Goal: Navigation & Orientation: Find specific page/section

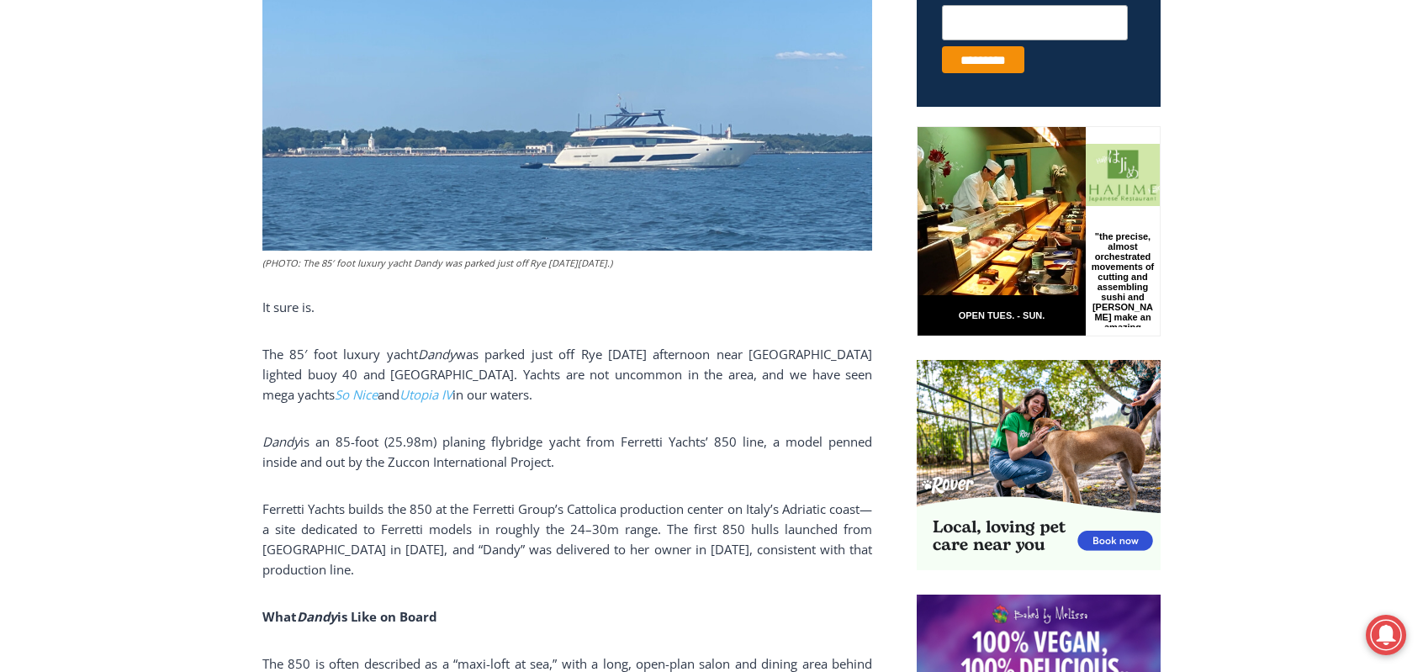
scroll to position [757, 0]
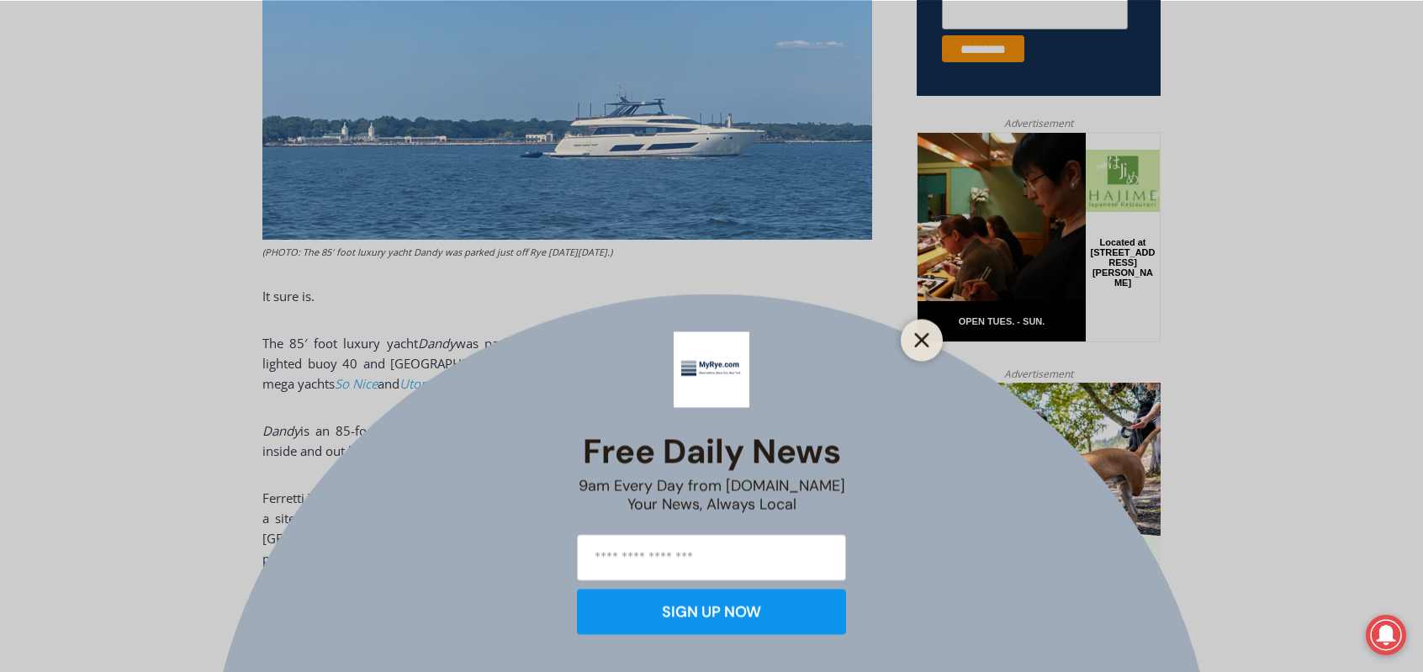
click at [923, 336] on icon "Close" at bounding box center [921, 339] width 15 height 15
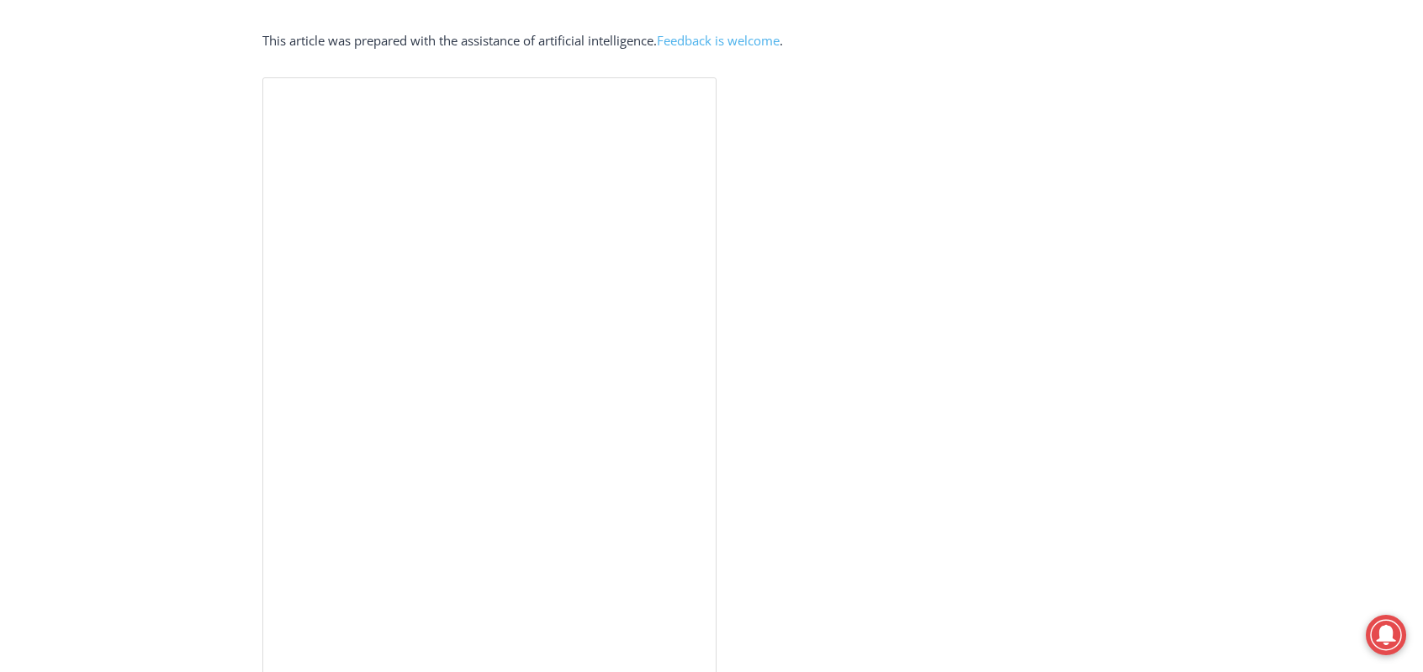
scroll to position [3783, 0]
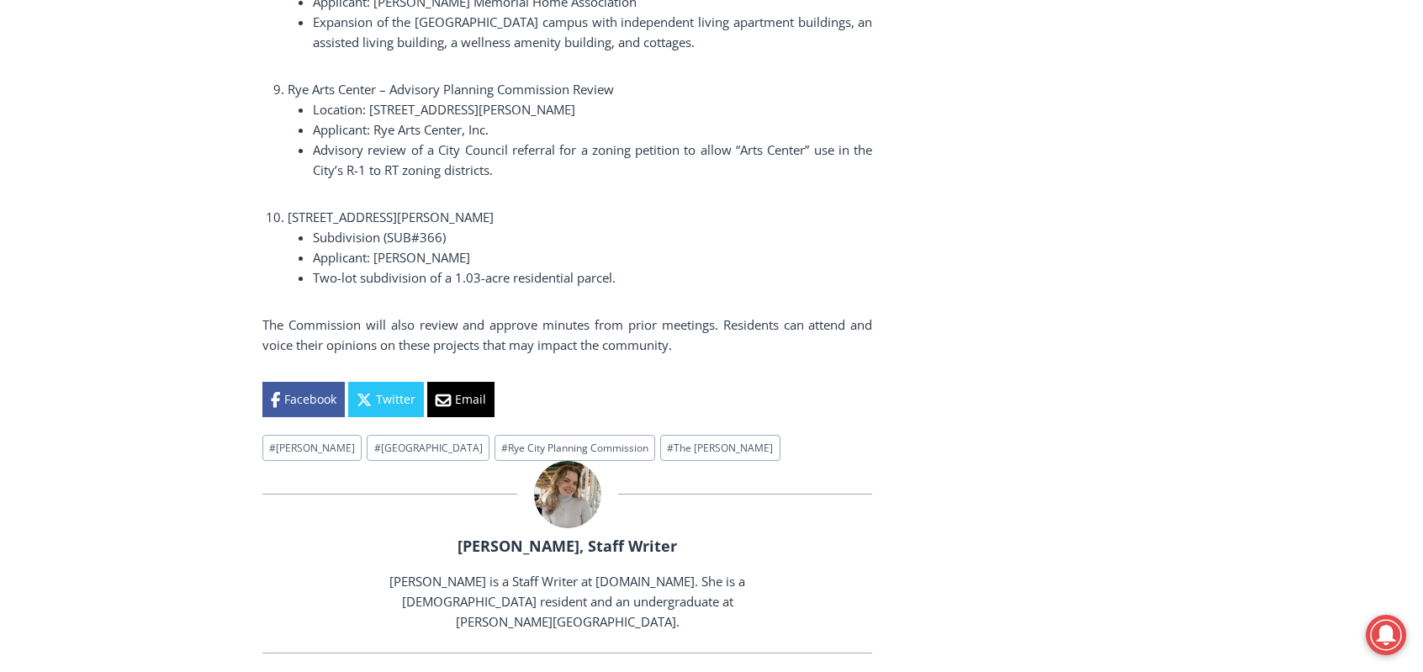
scroll to position [3245, 0]
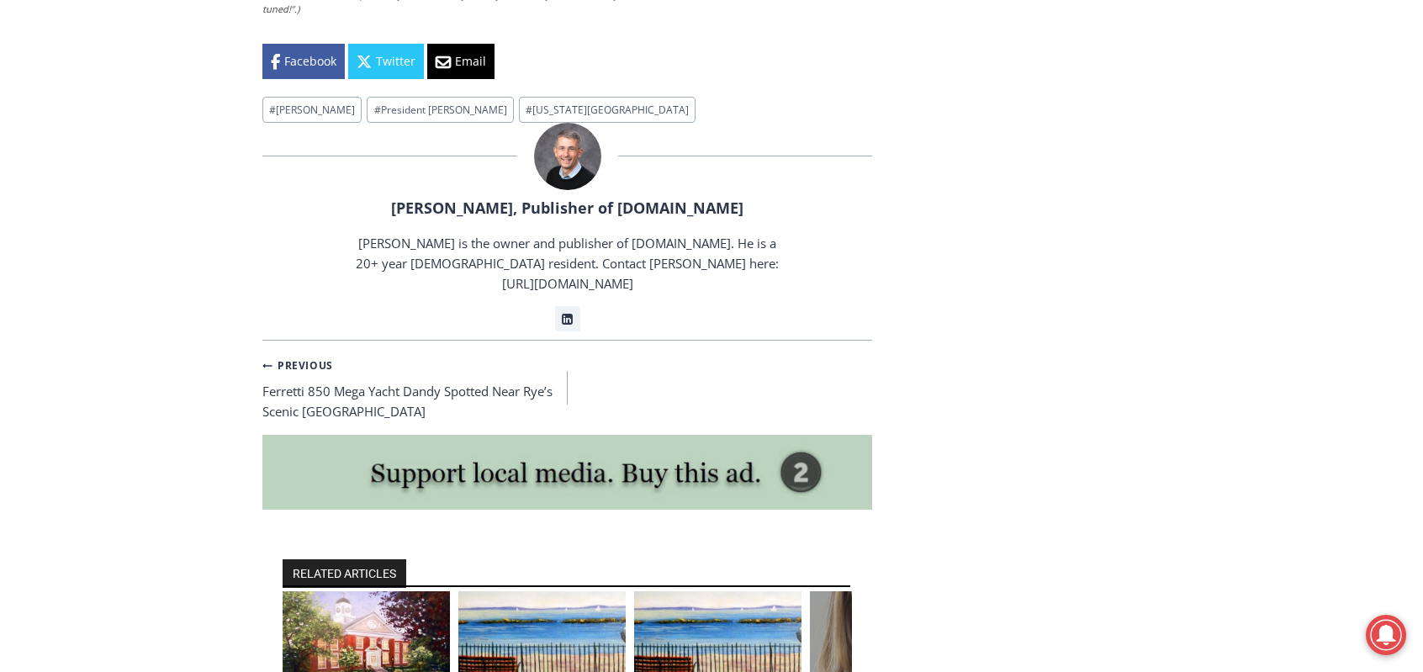
scroll to position [4843, 0]
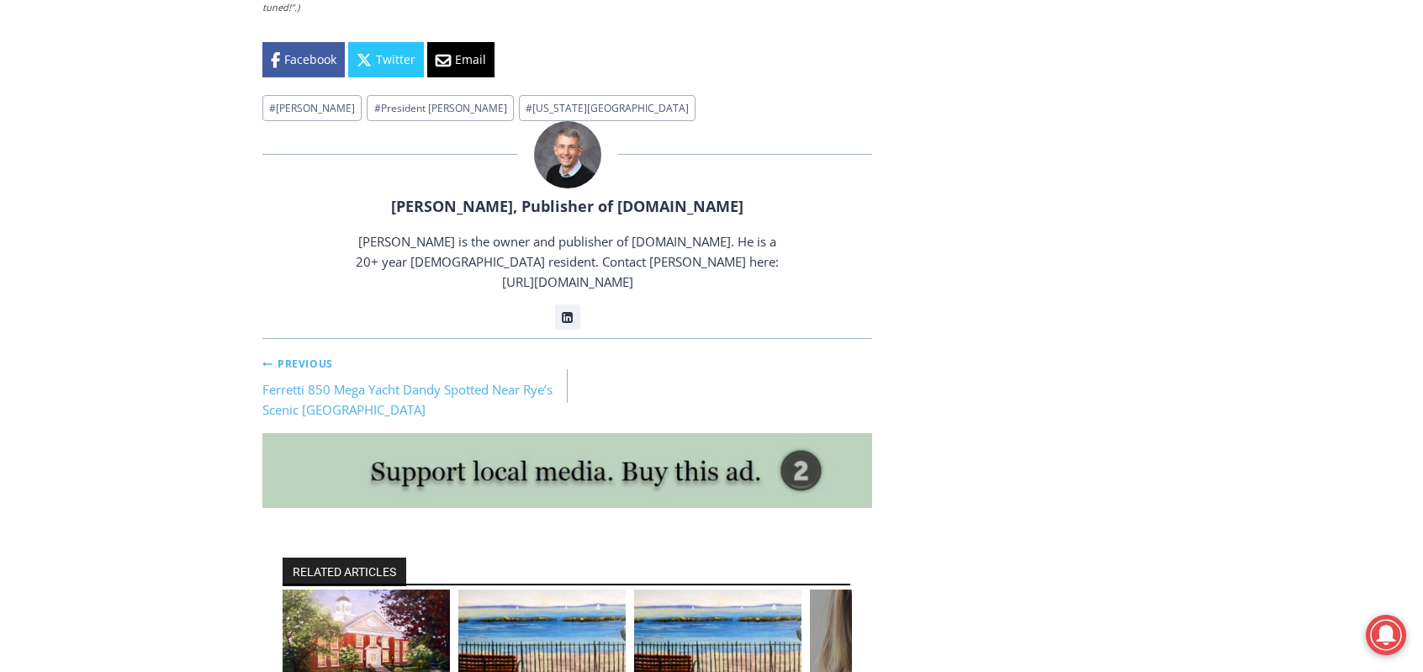
click at [335, 370] on link "Previous Previous Ferretti 850 Mega Yacht Dandy Spotted Near Rye’s Scenic Parso…" at bounding box center [414, 385] width 305 height 67
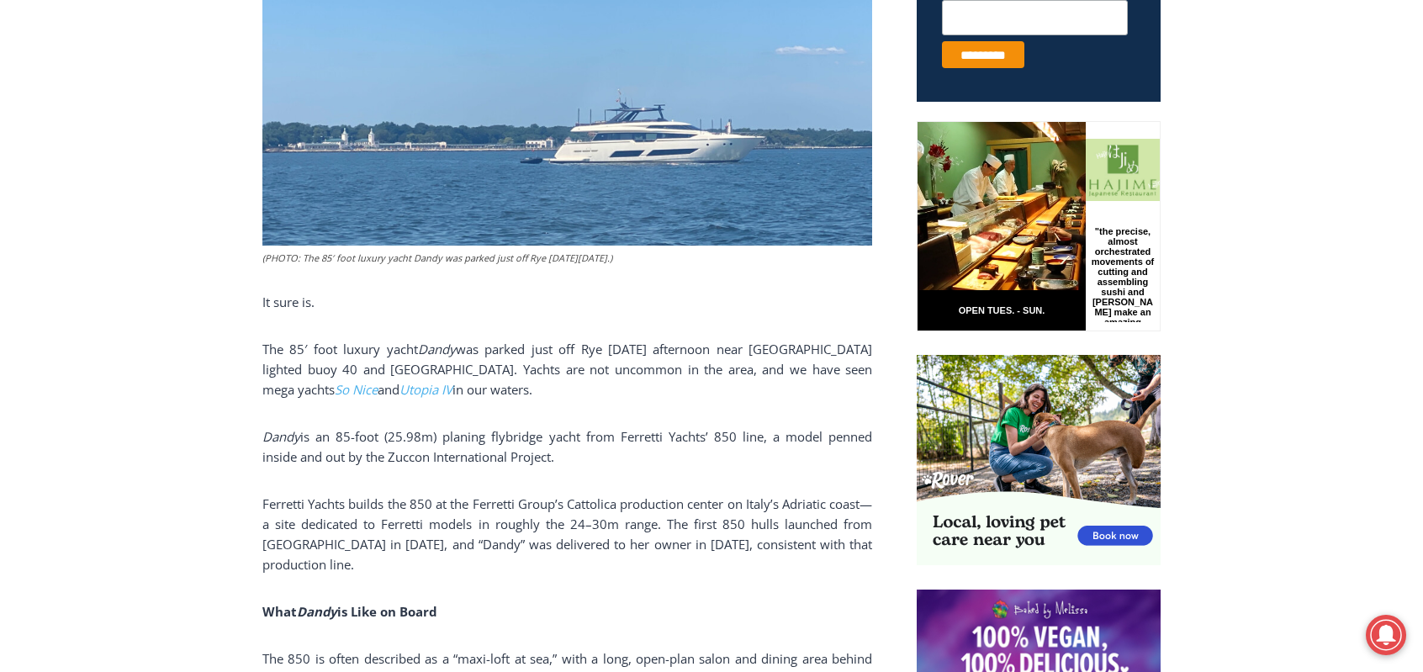
scroll to position [757, 0]
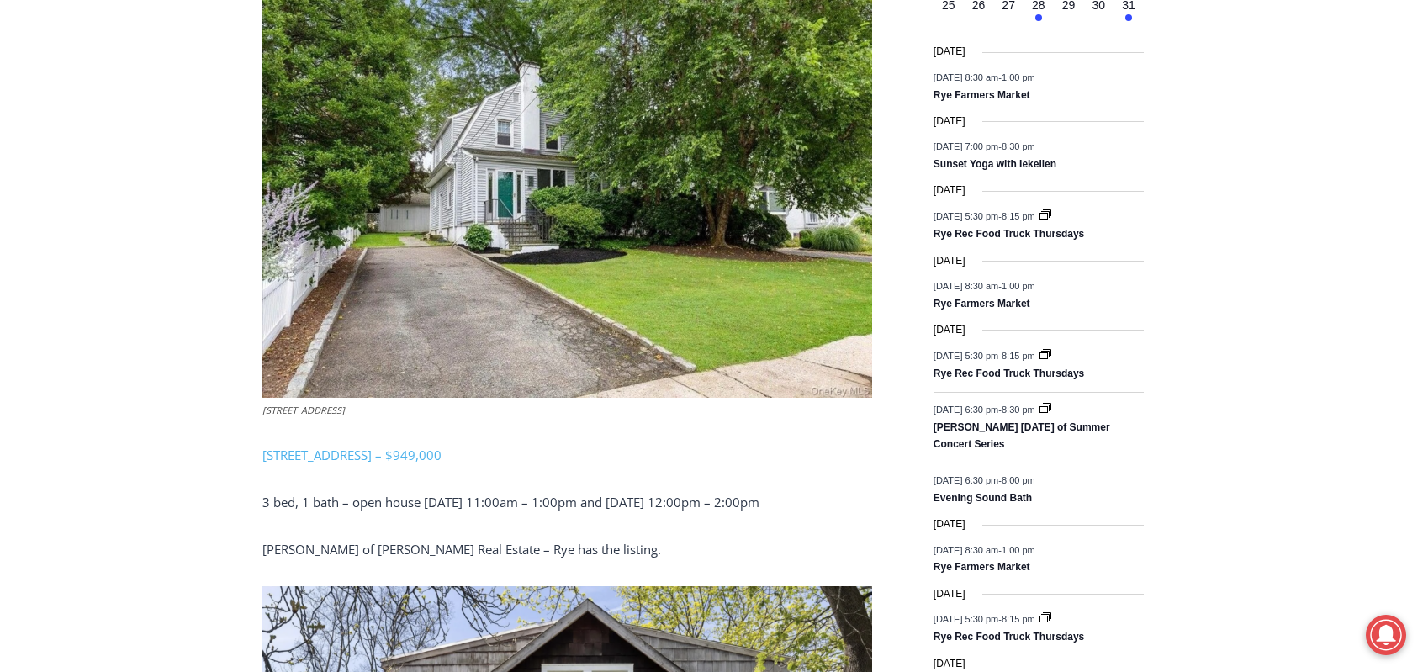
scroll to position [2152, 0]
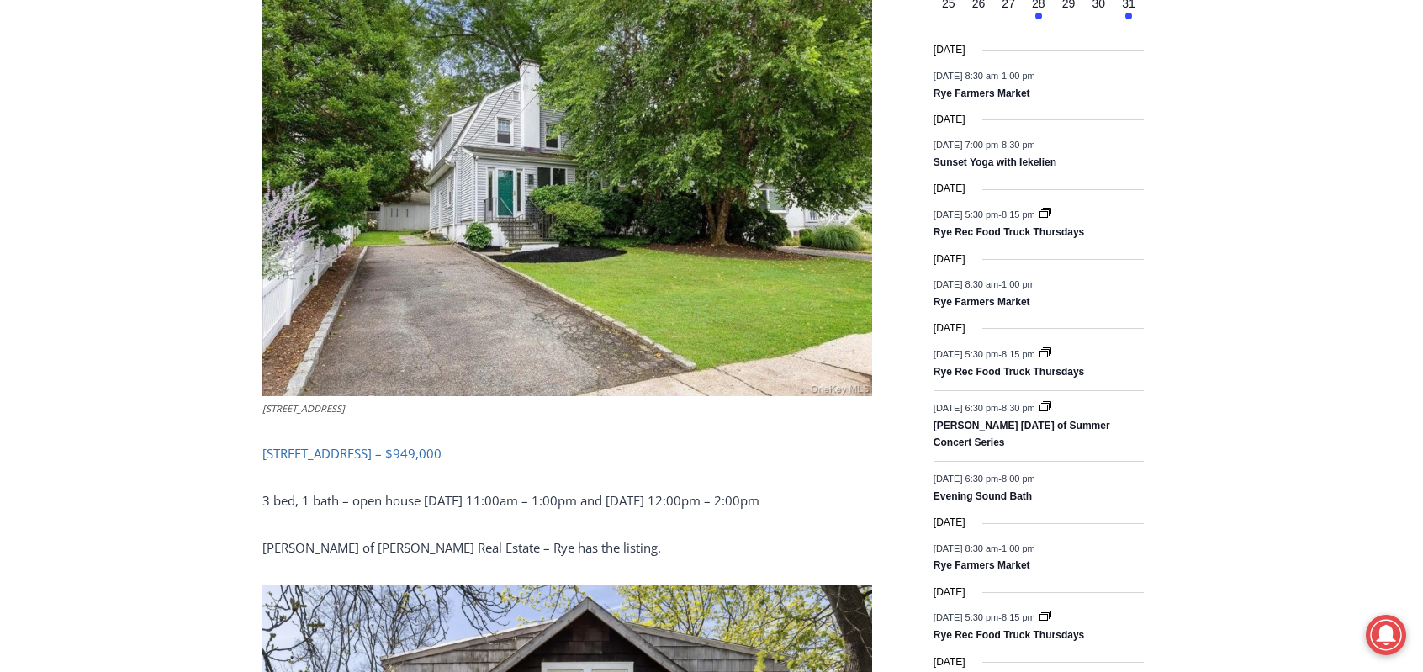
click at [382, 455] on span "108 Midland Avenue, Rye – $949,000" at bounding box center [351, 453] width 179 height 17
click at [378, 452] on span "108 Midland Avenue, Rye – $949,000" at bounding box center [351, 453] width 179 height 17
click at [342, 447] on span "108 Midland Avenue, Rye – $949,000" at bounding box center [351, 453] width 179 height 17
